Goal: Information Seeking & Learning: Learn about a topic

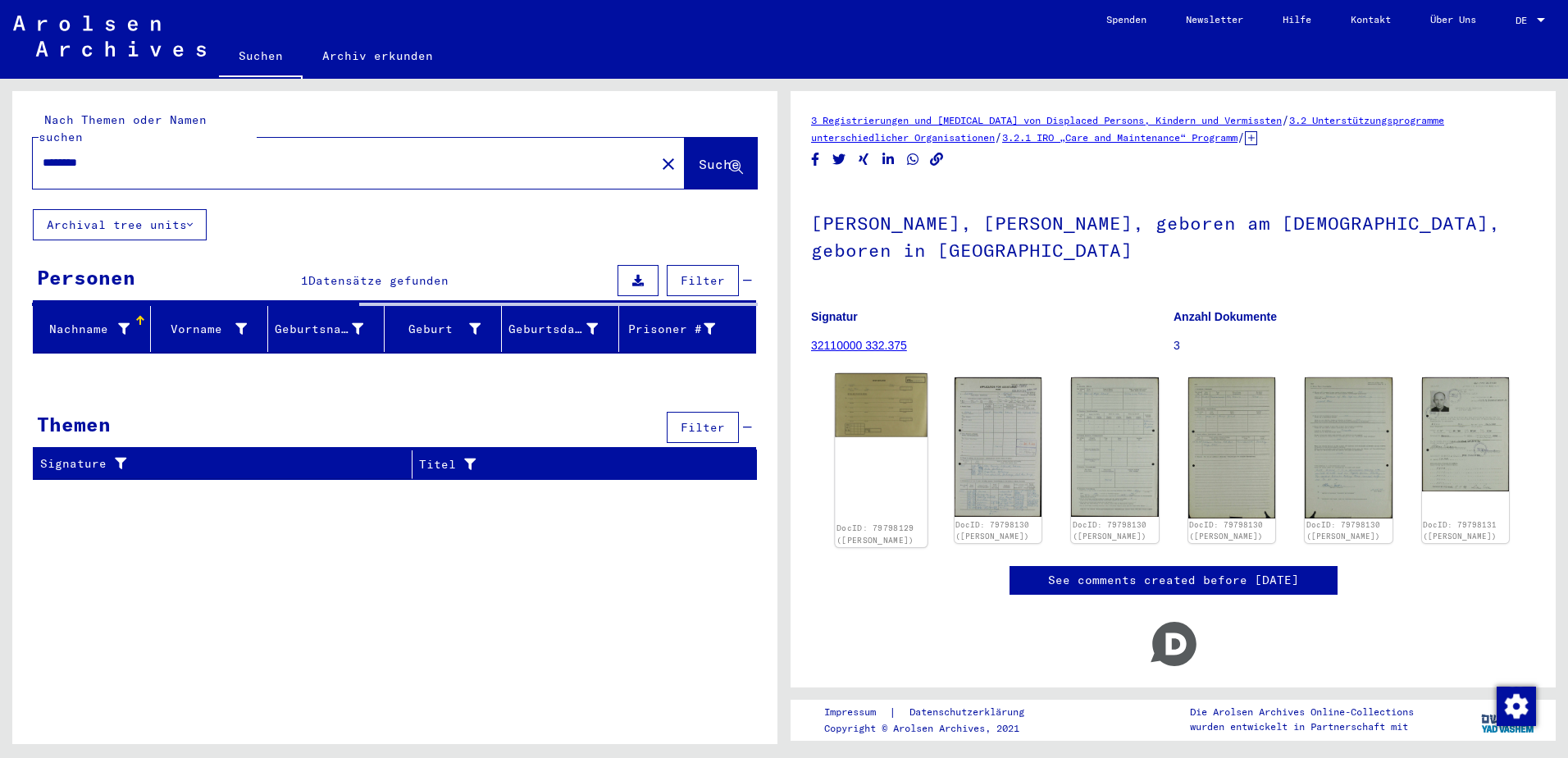
click at [898, 388] on img at bounding box center [880, 405] width 92 height 64
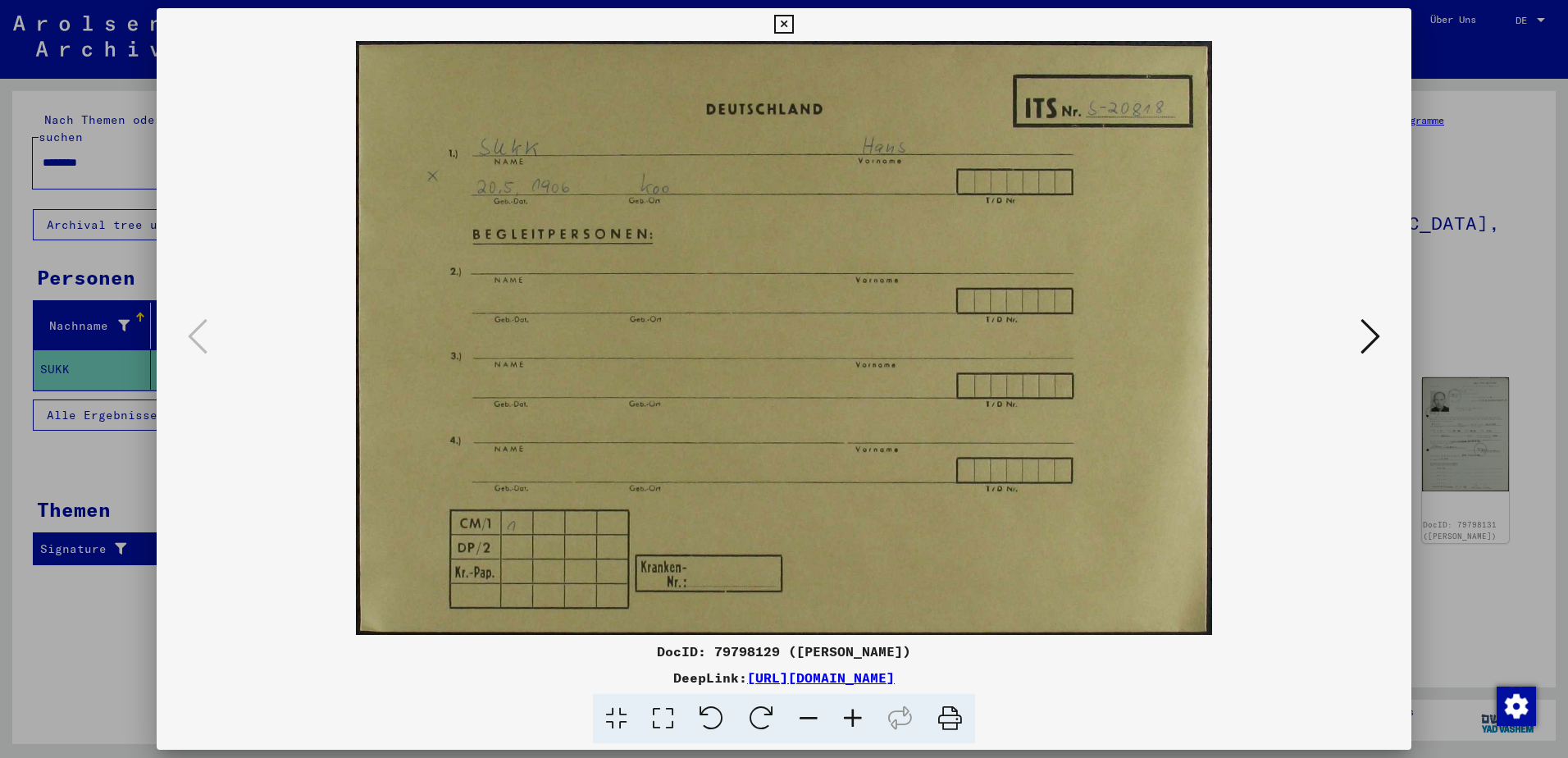
click at [1375, 337] on icon at bounding box center [1370, 337] width 20 height 39
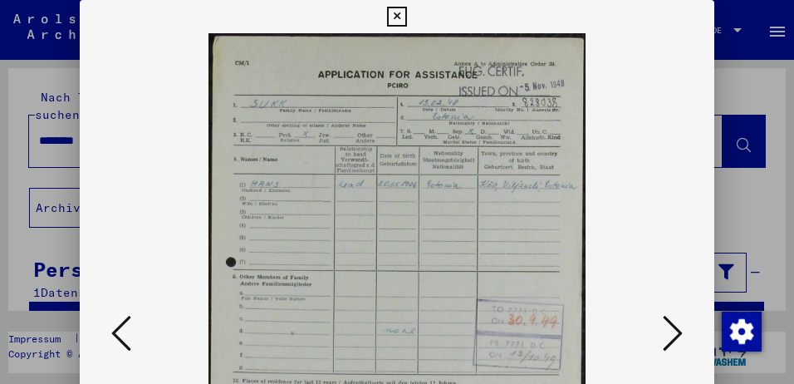
click at [663, 329] on icon at bounding box center [673, 333] width 20 height 40
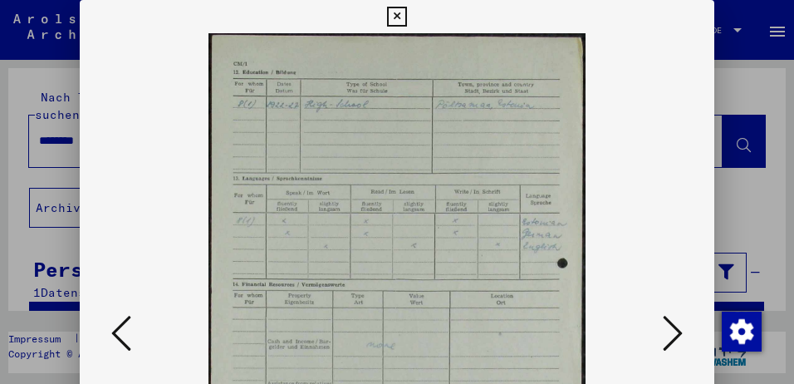
click at [663, 329] on icon at bounding box center [673, 333] width 20 height 40
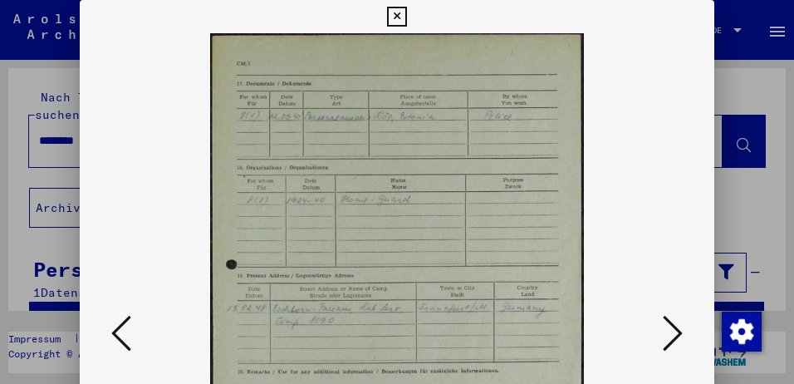
click at [663, 329] on icon at bounding box center [673, 333] width 20 height 40
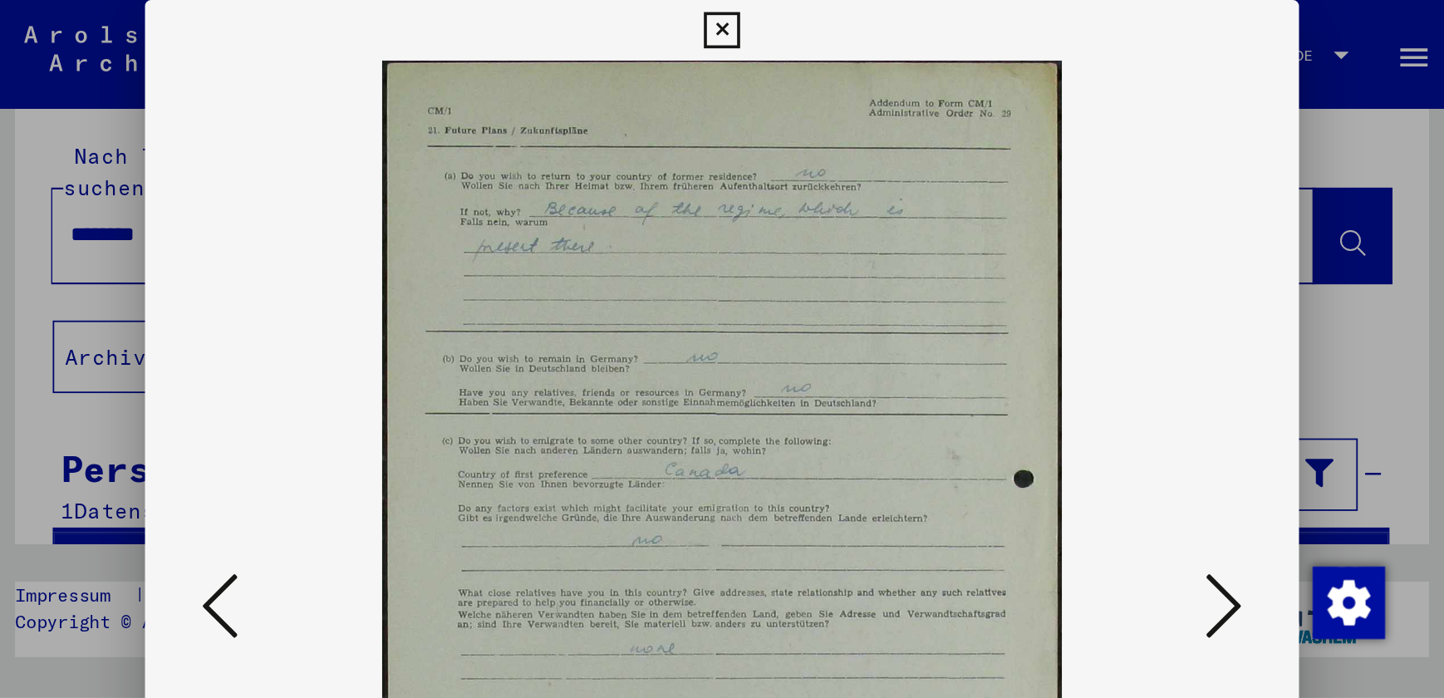
scroll to position [17, 0]
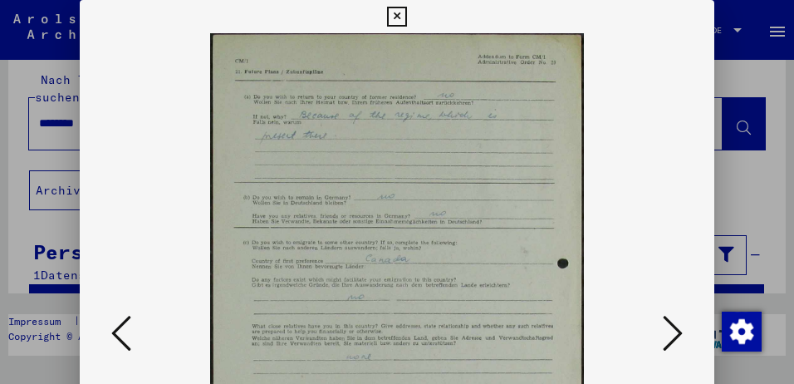
drag, startPoint x: 657, startPoint y: 327, endPoint x: 666, endPoint y: 328, distance: 9.3
drag, startPoint x: 666, startPoint y: 328, endPoint x: 673, endPoint y: 335, distance: 9.4
click at [673, 335] on icon at bounding box center [673, 333] width 20 height 40
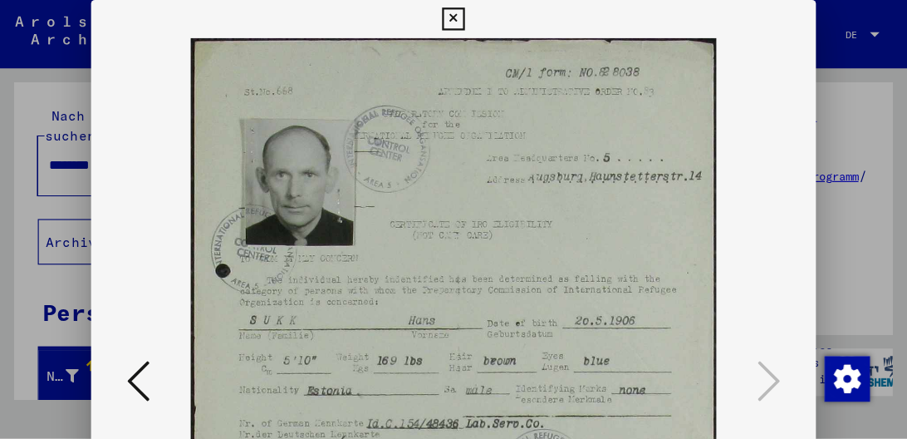
scroll to position [0, 0]
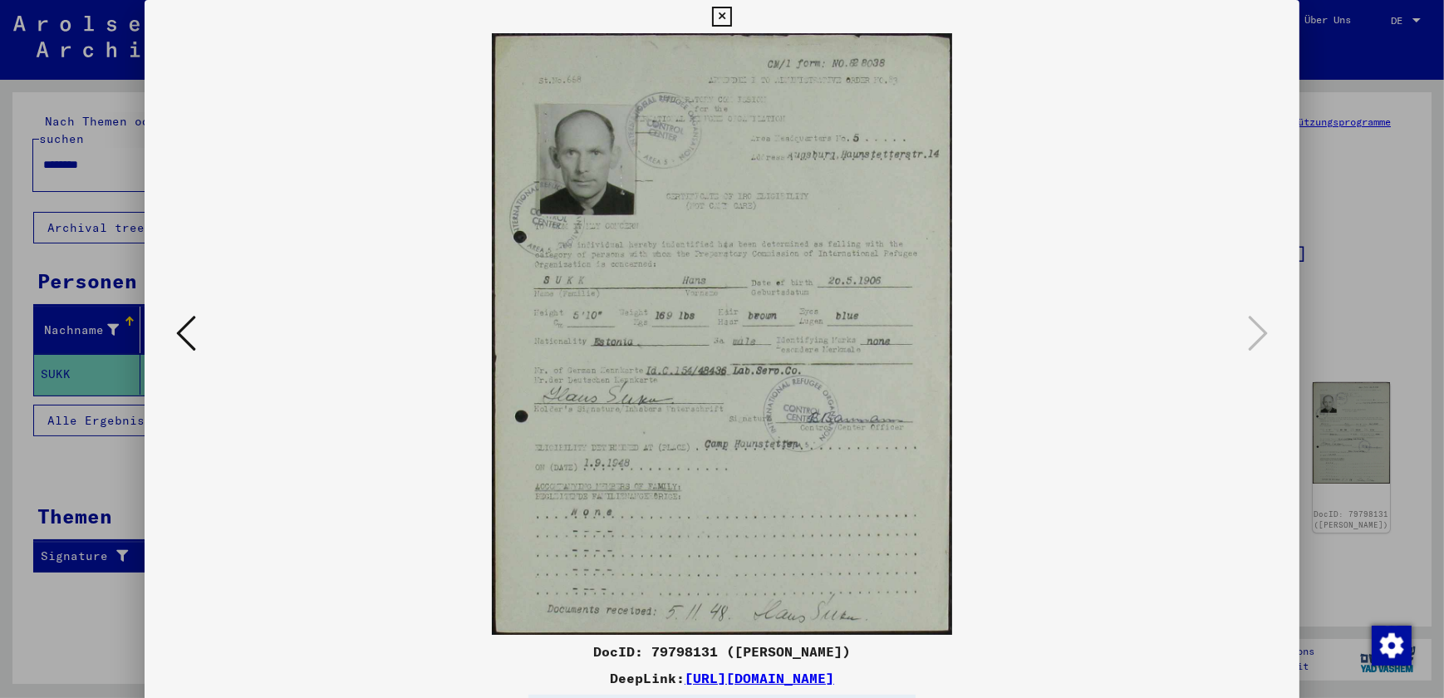
drag, startPoint x: 450, startPoint y: 354, endPoint x: 1100, endPoint y: 474, distance: 661.7
click at [1100, 474] on img at bounding box center [722, 334] width 1042 height 602
click at [194, 338] on icon at bounding box center [186, 333] width 20 height 40
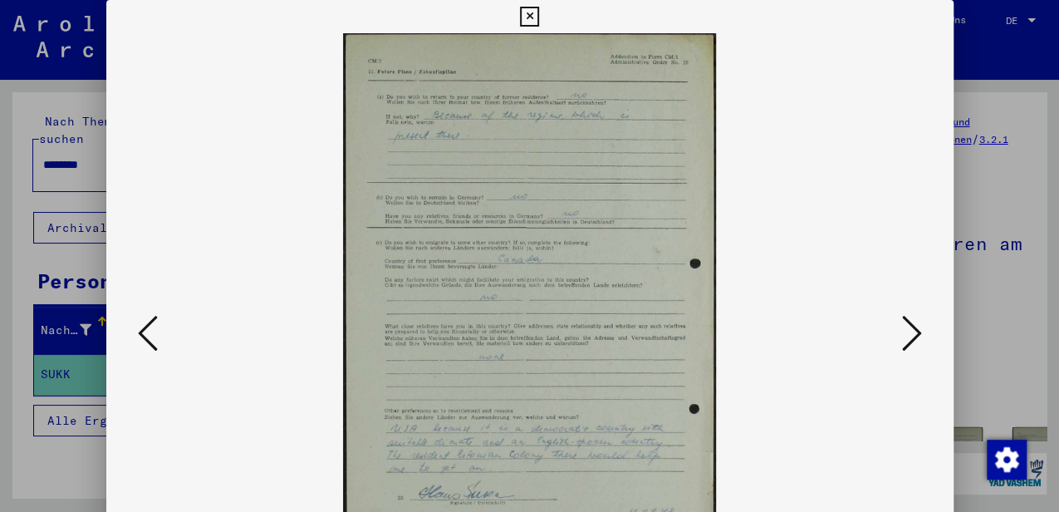
drag, startPoint x: 714, startPoint y: 497, endPoint x: 229, endPoint y: 424, distance: 489.9
click at [229, 424] on img at bounding box center [530, 334] width 735 height 602
drag, startPoint x: 465, startPoint y: 408, endPoint x: 485, endPoint y: 344, distance: 67.0
click at [485, 344] on img at bounding box center [530, 334] width 735 height 602
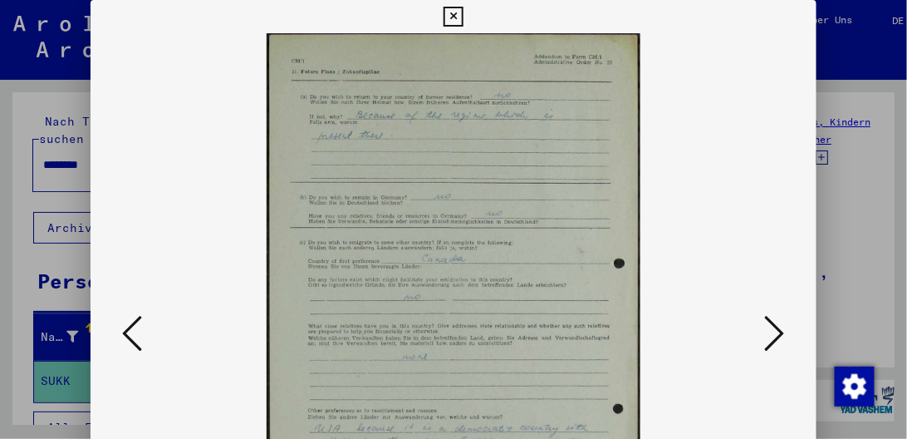
drag, startPoint x: 892, startPoint y: 130, endPoint x: 897, endPoint y: 162, distance: 32.9
click at [897, 162] on div at bounding box center [453, 219] width 907 height 439
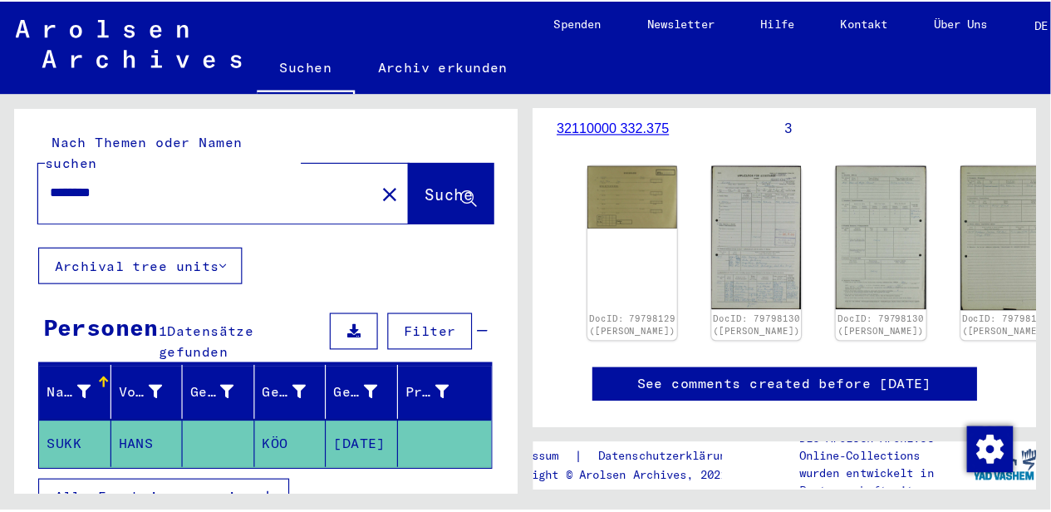
scroll to position [300, 0]
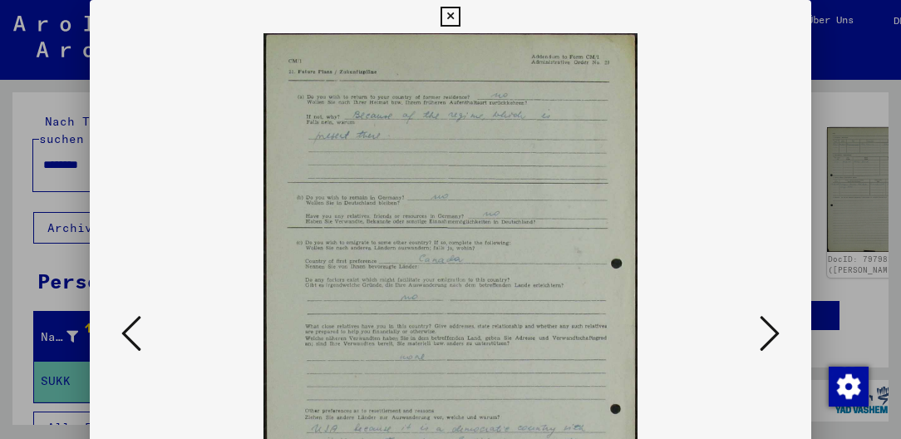
click at [539, 287] on img at bounding box center [449, 334] width 607 height 602
click at [523, 290] on img at bounding box center [449, 334] width 607 height 602
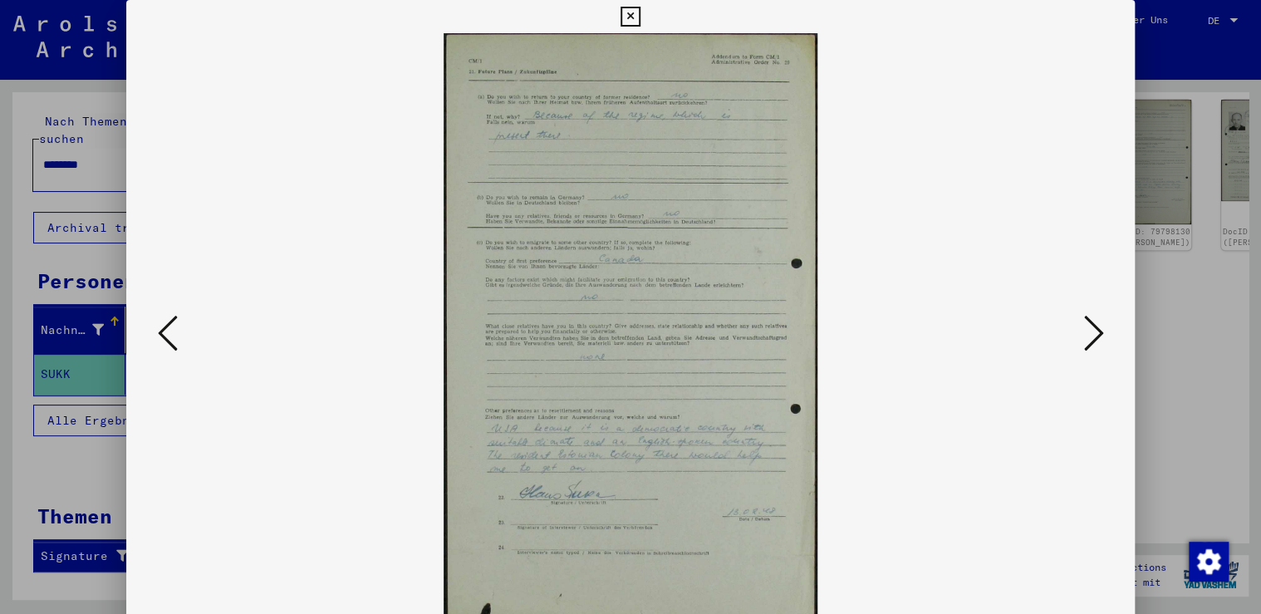
drag, startPoint x: 690, startPoint y: 298, endPoint x: 359, endPoint y: 535, distance: 407.4
click at [359, 535] on img at bounding box center [631, 334] width 896 height 602
click at [453, 518] on img at bounding box center [631, 334] width 896 height 602
click at [562, 499] on img at bounding box center [631, 334] width 896 height 602
